Goal: Task Accomplishment & Management: Manage account settings

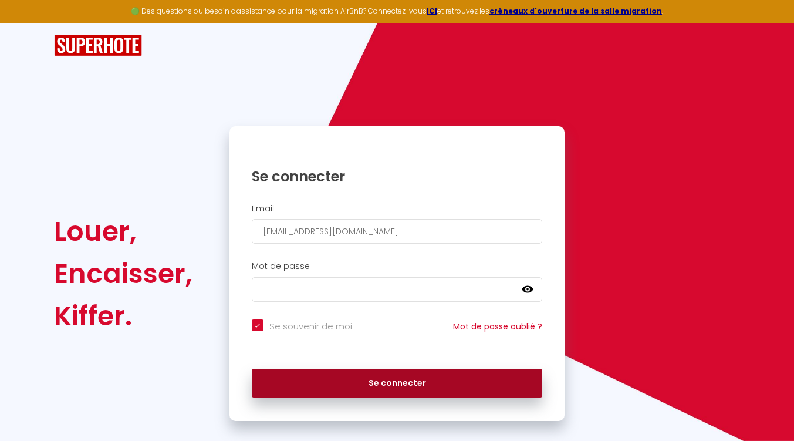
click at [435, 389] on button "Se connecter" at bounding box center [397, 382] width 291 height 29
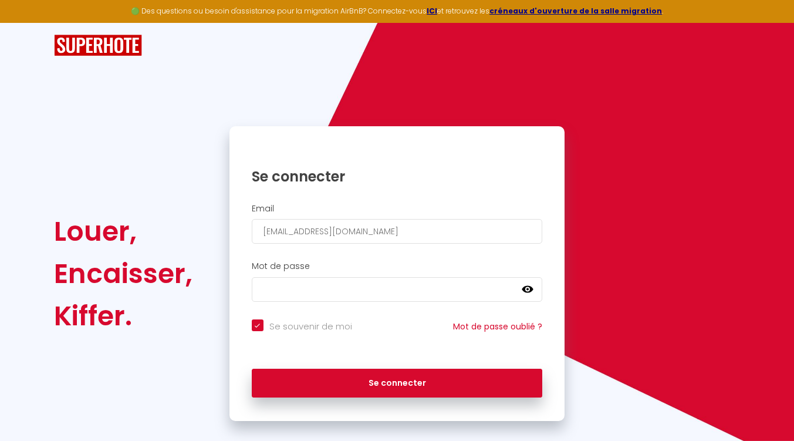
checkbox input "true"
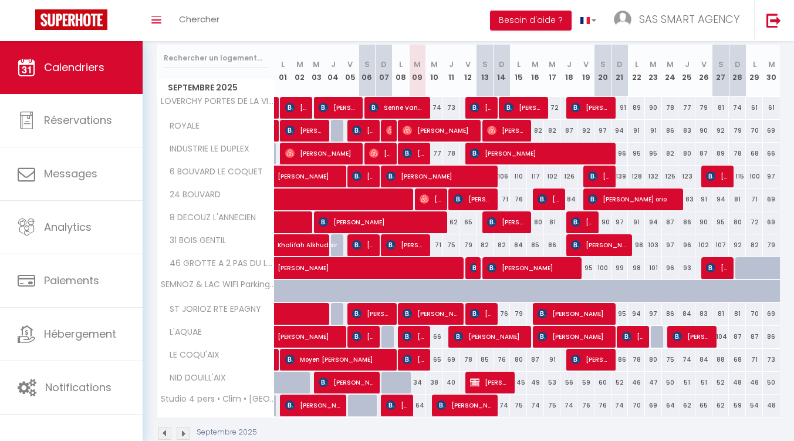
scroll to position [139, 0]
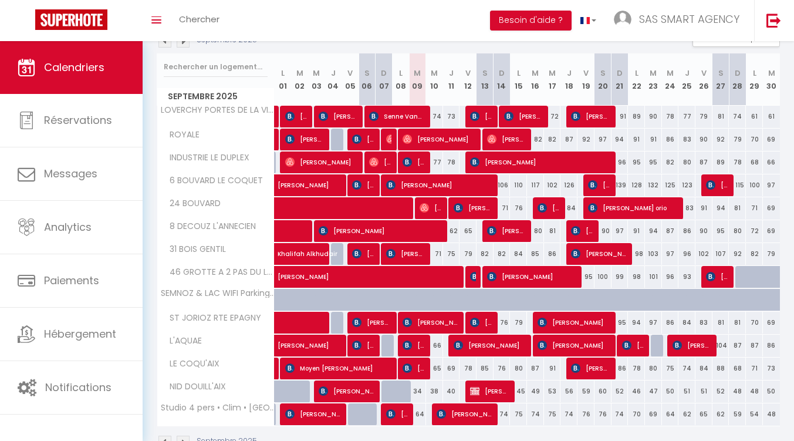
click at [452, 231] on div "62" at bounding box center [451, 231] width 17 height 22
type input "62"
select select "1"
type input "Jeu 11 Septembre 2025"
type input "Ven 12 Septembre 2025"
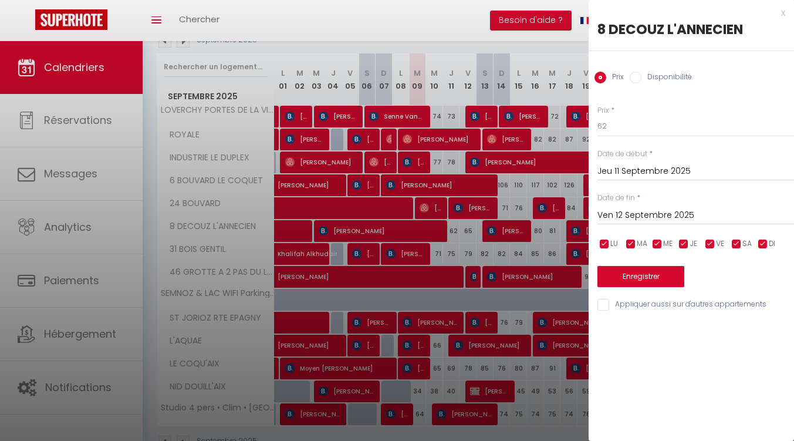
click at [644, 76] on label "Disponibilité" at bounding box center [666, 78] width 50 height 13
click at [641, 76] on input "Disponibilité" at bounding box center [635, 78] width 12 height 12
radio input "true"
radio input "false"
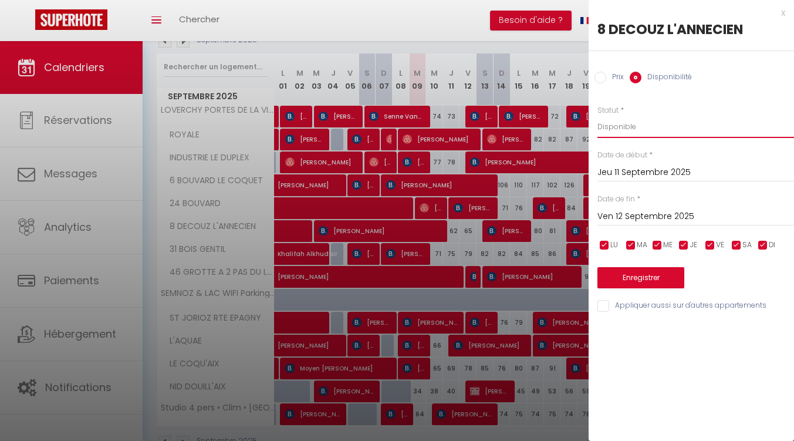
click at [635, 122] on select "Disponible Indisponible" at bounding box center [695, 127] width 197 height 22
select select "0"
click at [597, 116] on select "Disponible Indisponible" at bounding box center [695, 127] width 197 height 22
click at [635, 273] on button "Enregistrer" at bounding box center [640, 277] width 87 height 21
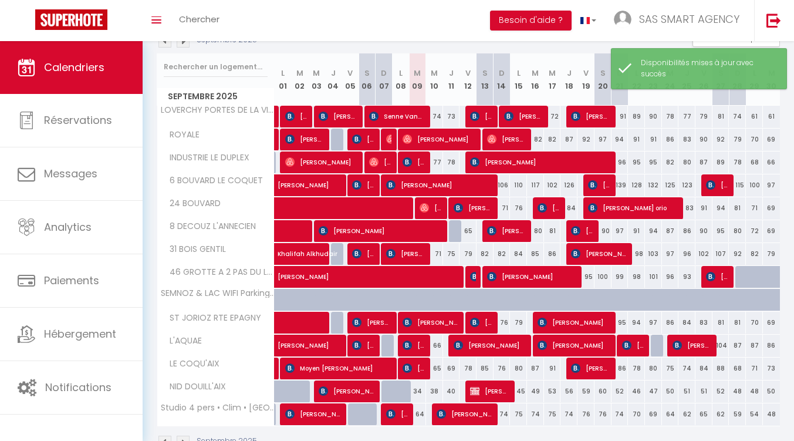
click at [463, 230] on div "65" at bounding box center [467, 231] width 17 height 22
select select "1"
type input "Ven 12 Septembre 2025"
type input "Sam 13 Septembre 2025"
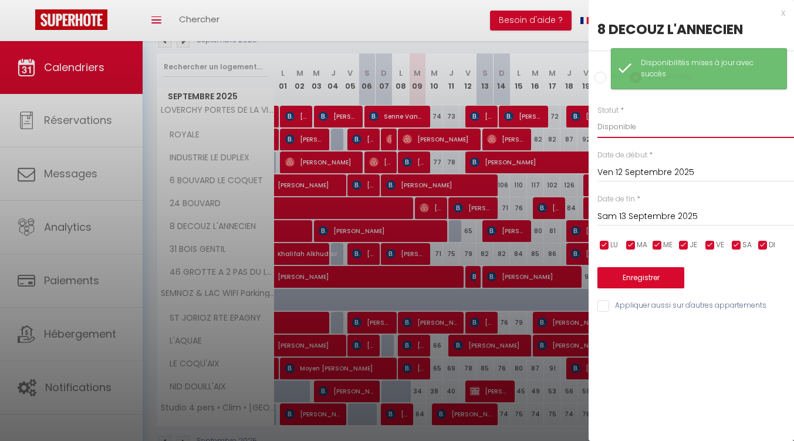
click at [605, 117] on select "Disponible Indisponible" at bounding box center [695, 127] width 197 height 22
select select "0"
click at [597, 116] on select "Disponible Indisponible" at bounding box center [695, 127] width 197 height 22
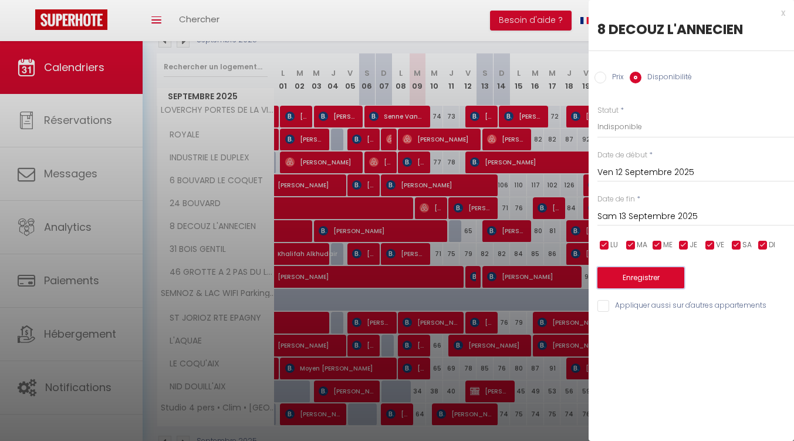
click at [620, 276] on button "Enregistrer" at bounding box center [640, 277] width 87 height 21
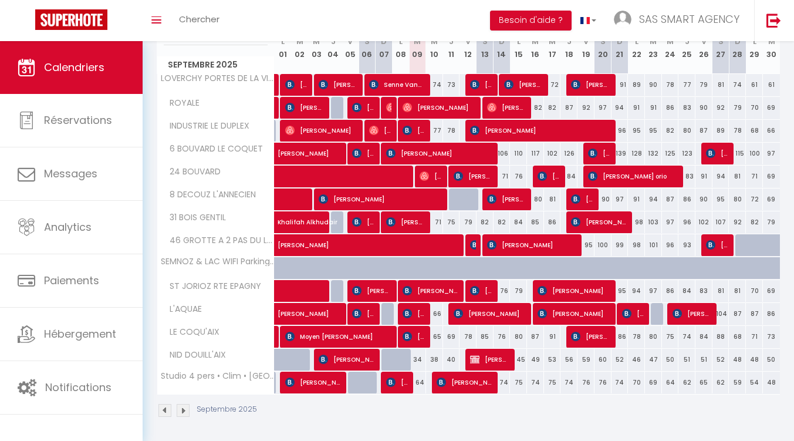
scroll to position [171, 0]
